Goal: Find specific page/section: Find specific page/section

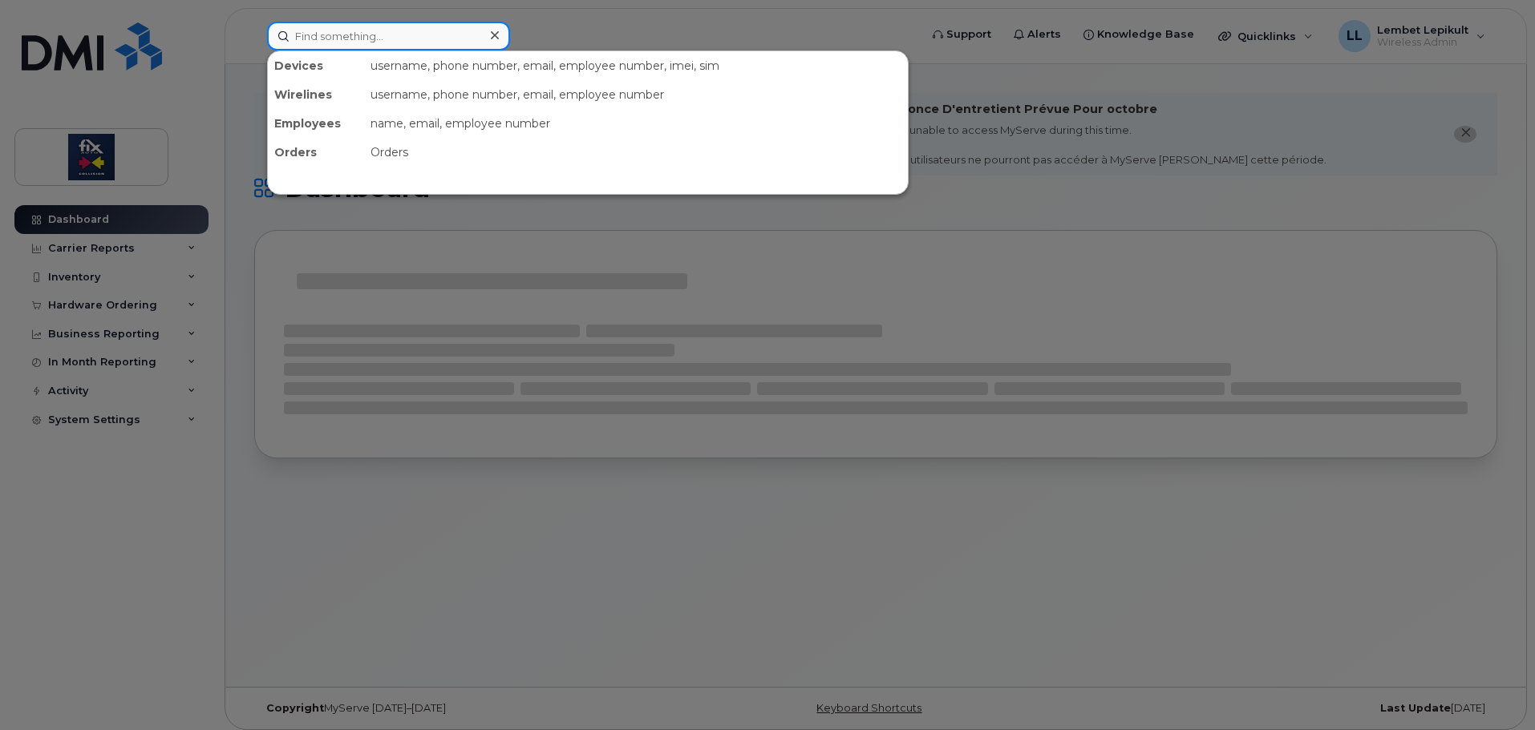
paste input "[PHONE_NUMBER]"
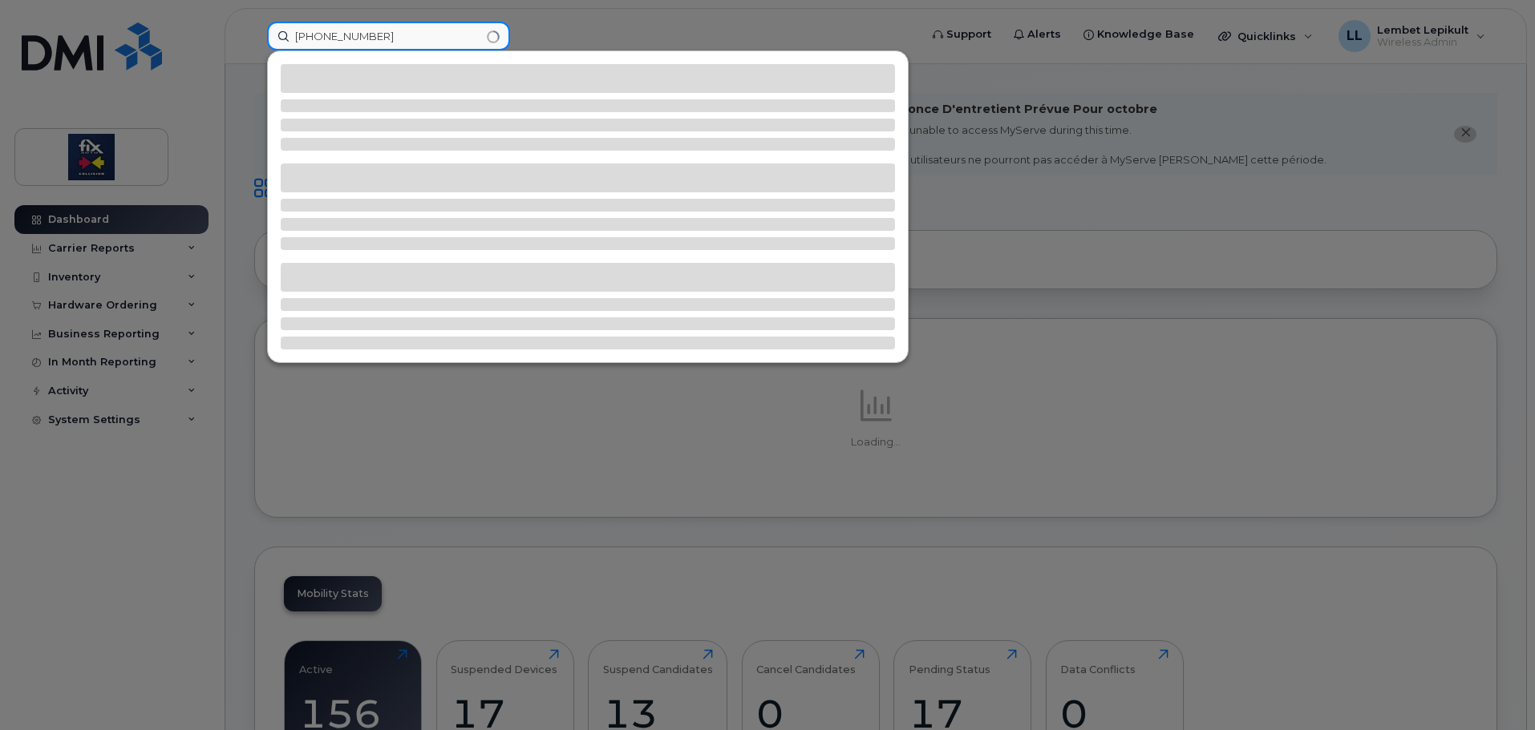
type input "[PHONE_NUMBER]"
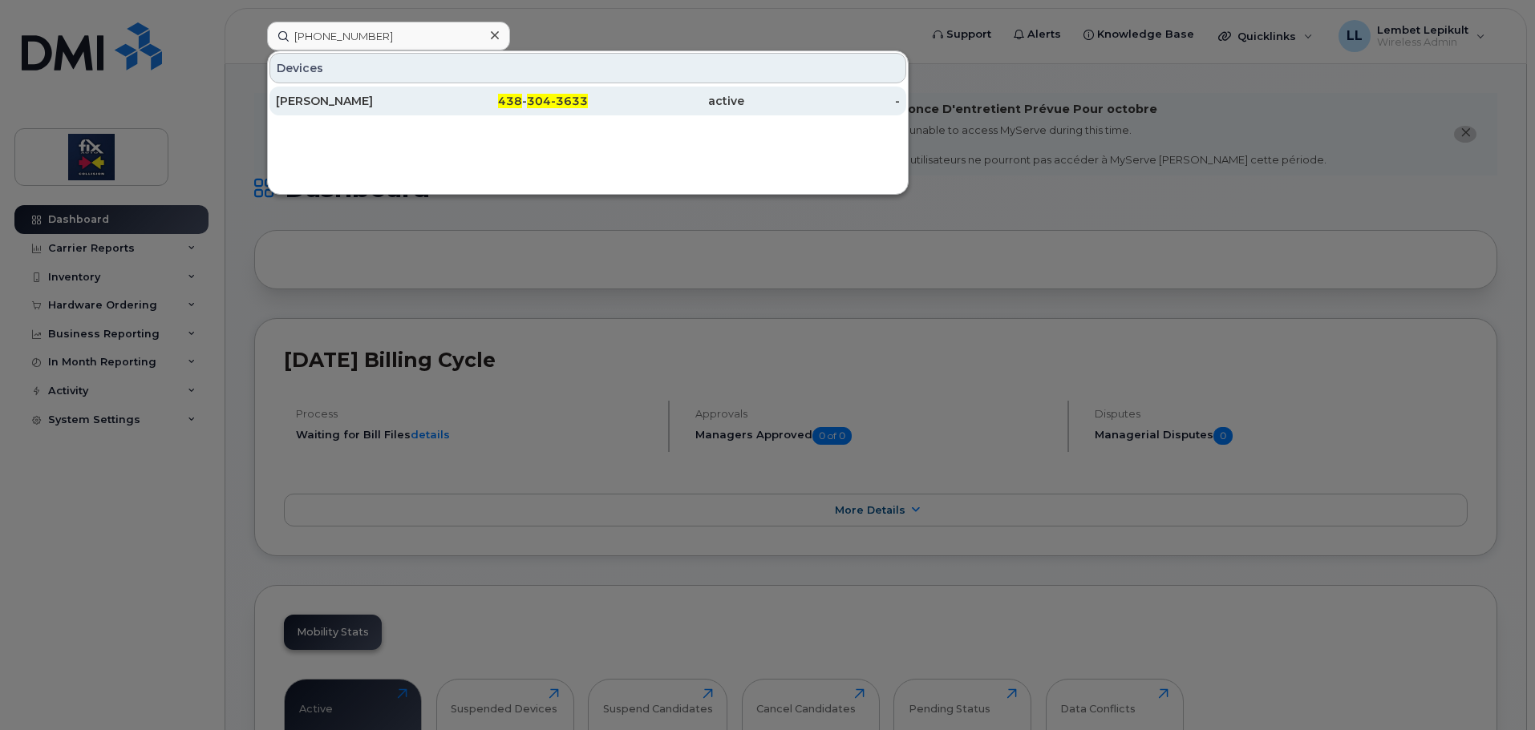
click at [368, 102] on div "[PERSON_NAME]" at bounding box center [354, 101] width 156 height 16
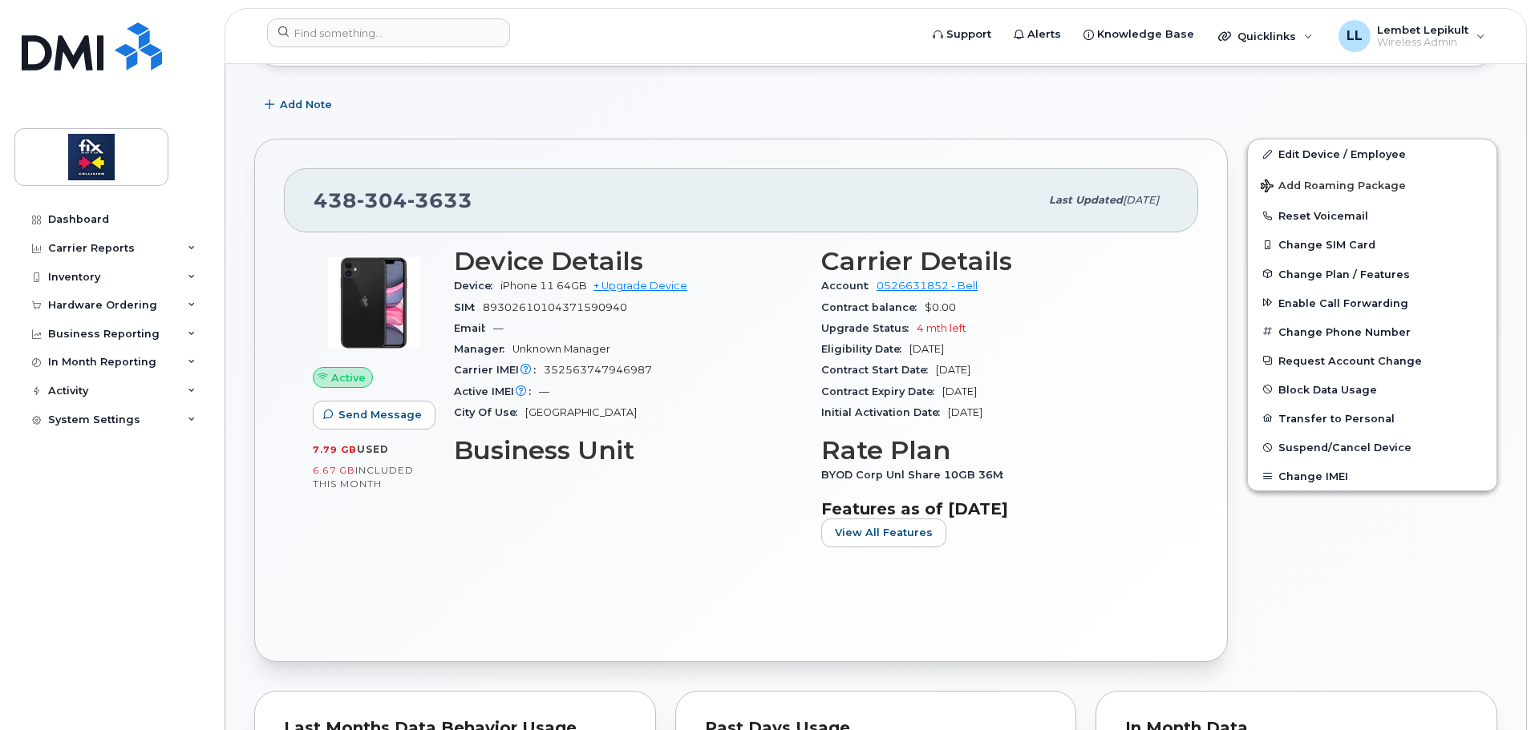
scroll to position [321, 0]
